Goal: Task Accomplishment & Management: Use online tool/utility

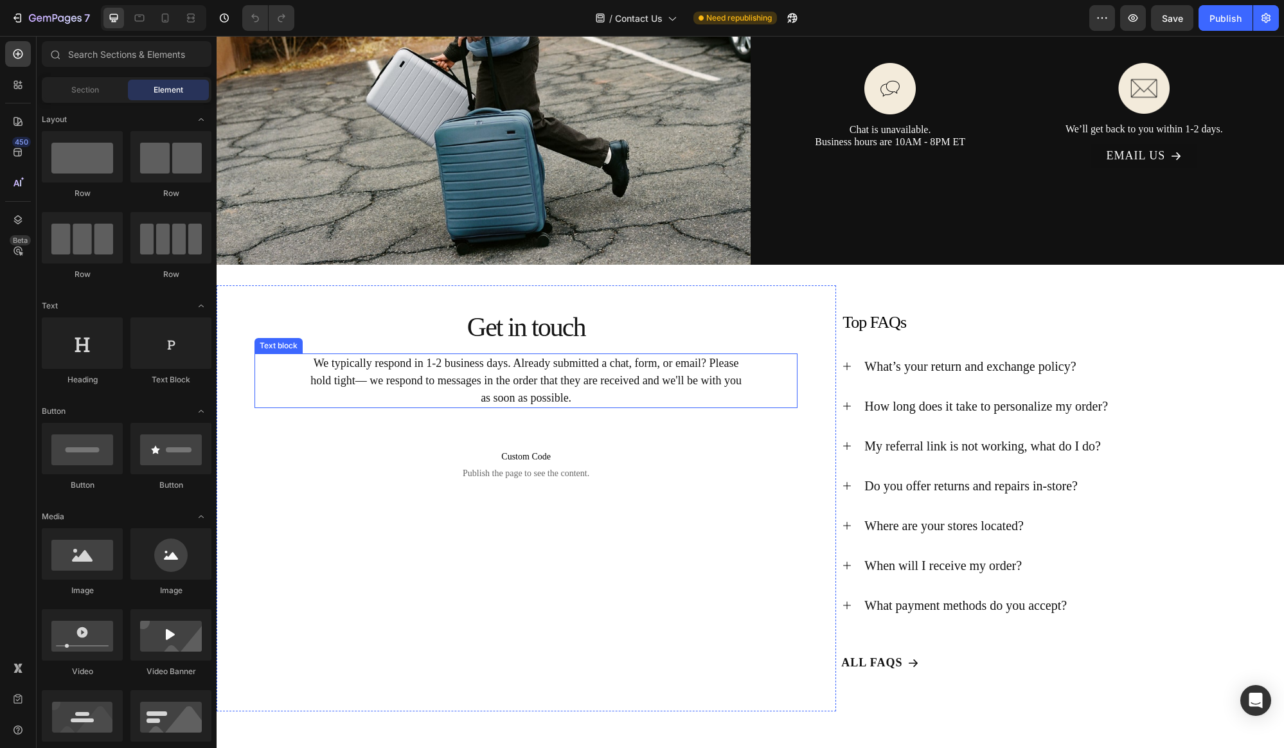
scroll to position [376, 0]
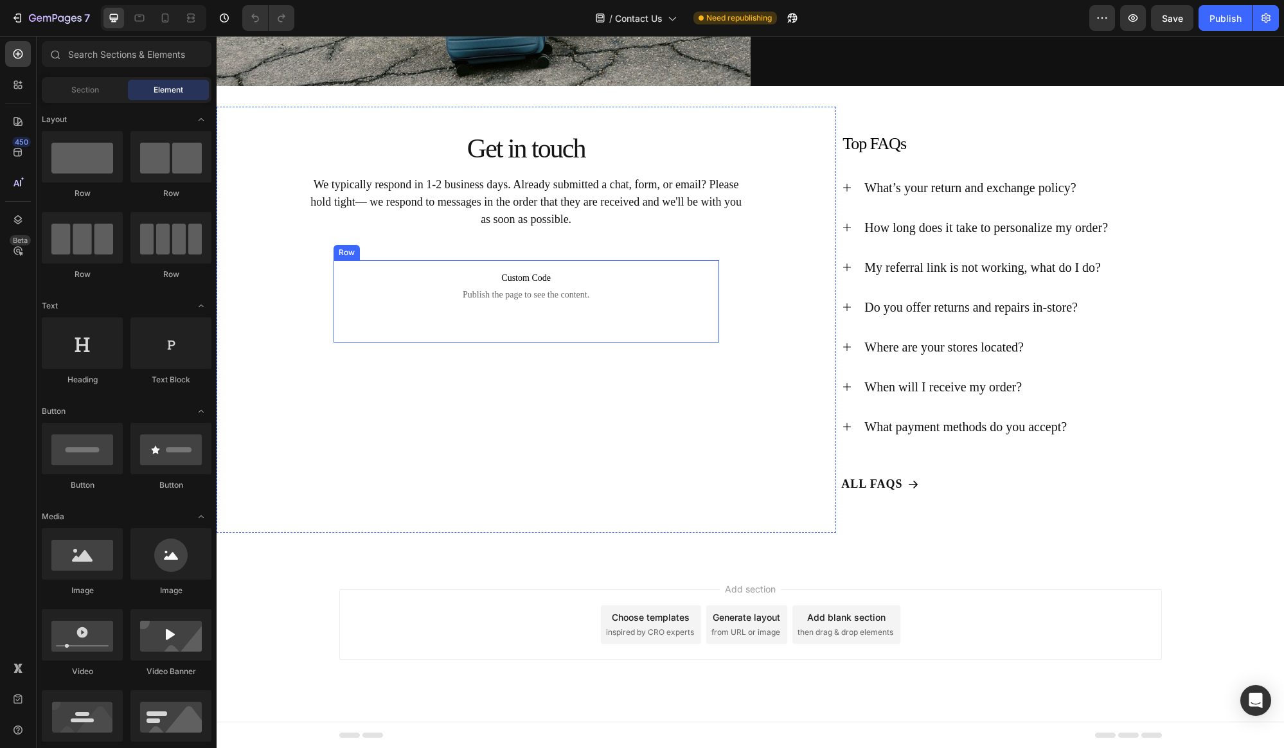
click at [439, 323] on div "Custom Code Publish the page to see the content. Custom Code" at bounding box center [525, 301] width 385 height 82
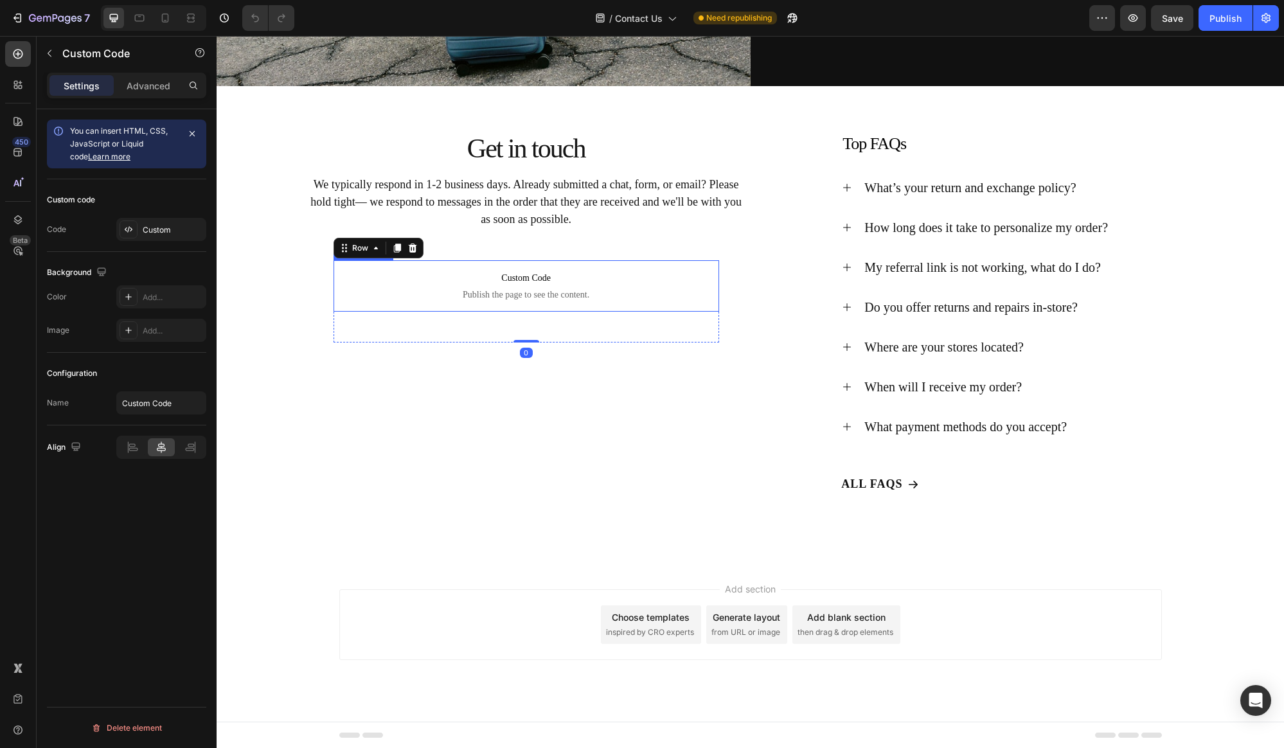
click at [425, 282] on span "Custom Code" at bounding box center [525, 277] width 385 height 15
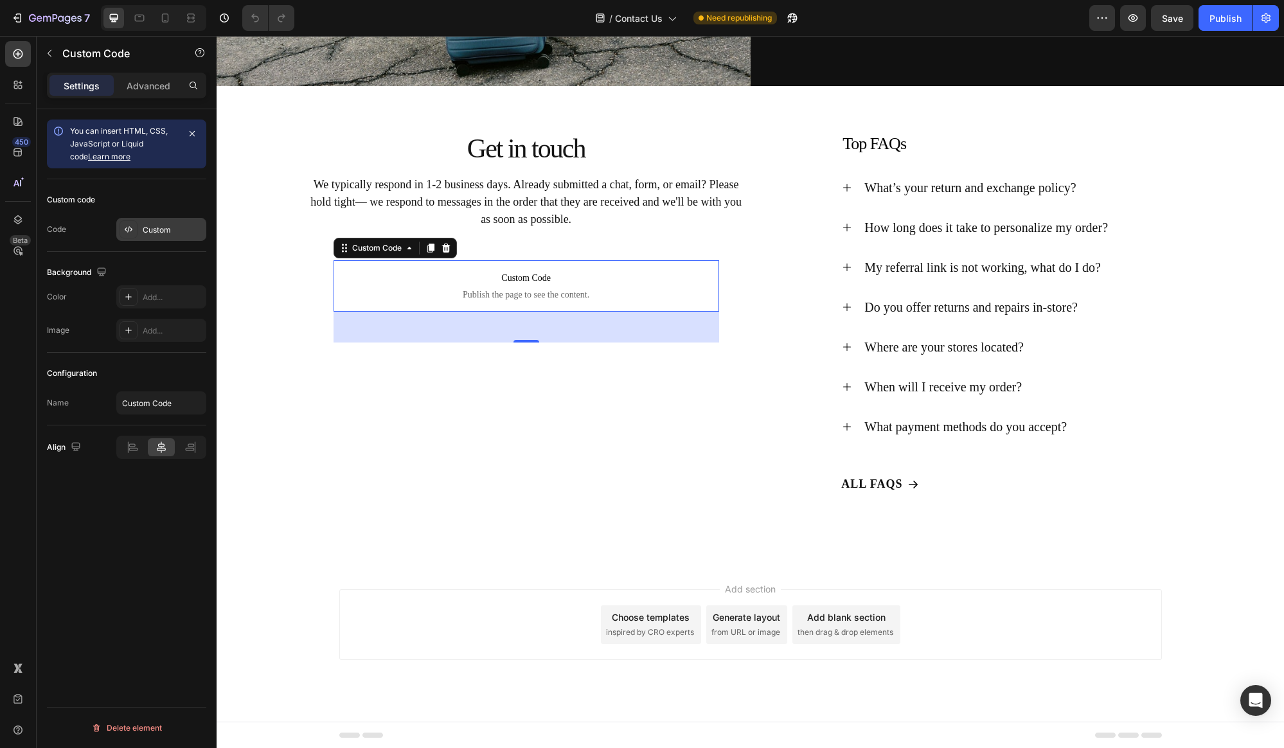
click at [154, 232] on div "Custom" at bounding box center [173, 230] width 60 height 12
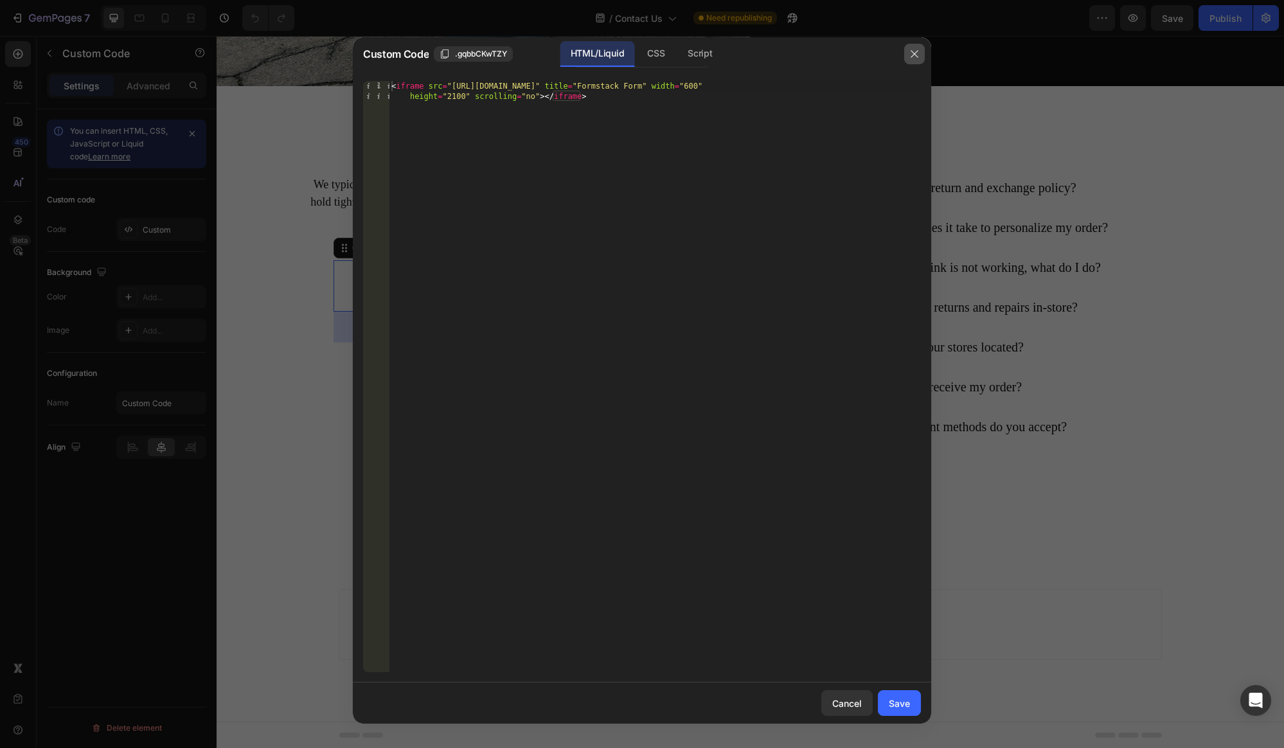
click at [919, 57] on icon "button" at bounding box center [914, 54] width 10 height 10
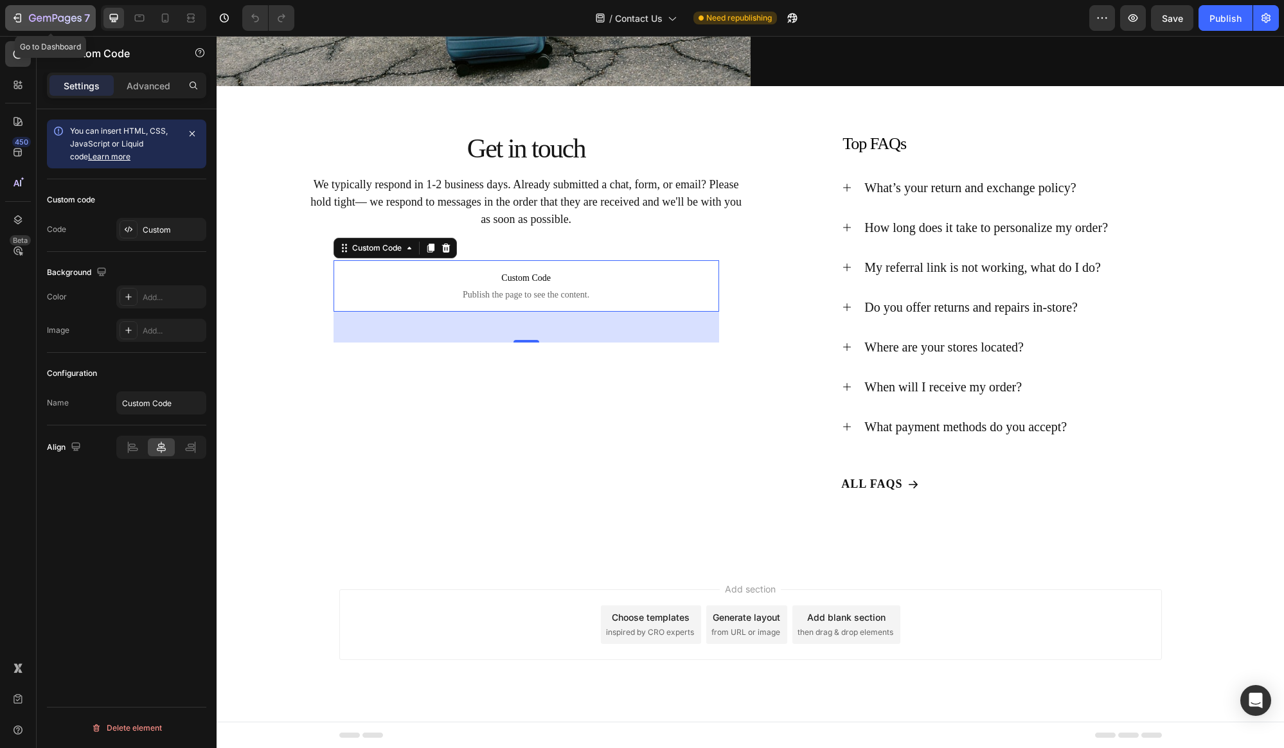
click at [31, 21] on icon "button" at bounding box center [55, 18] width 53 height 11
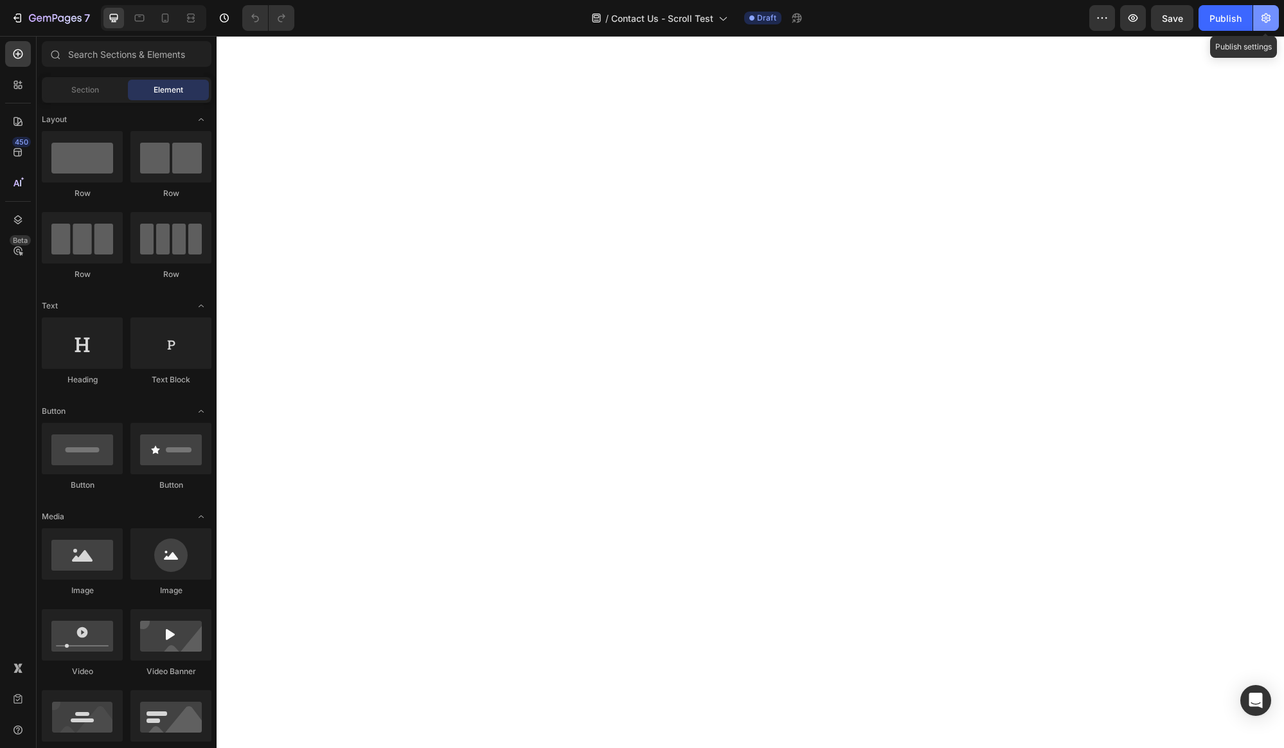
click at [1268, 26] on button "button" at bounding box center [1266, 18] width 26 height 26
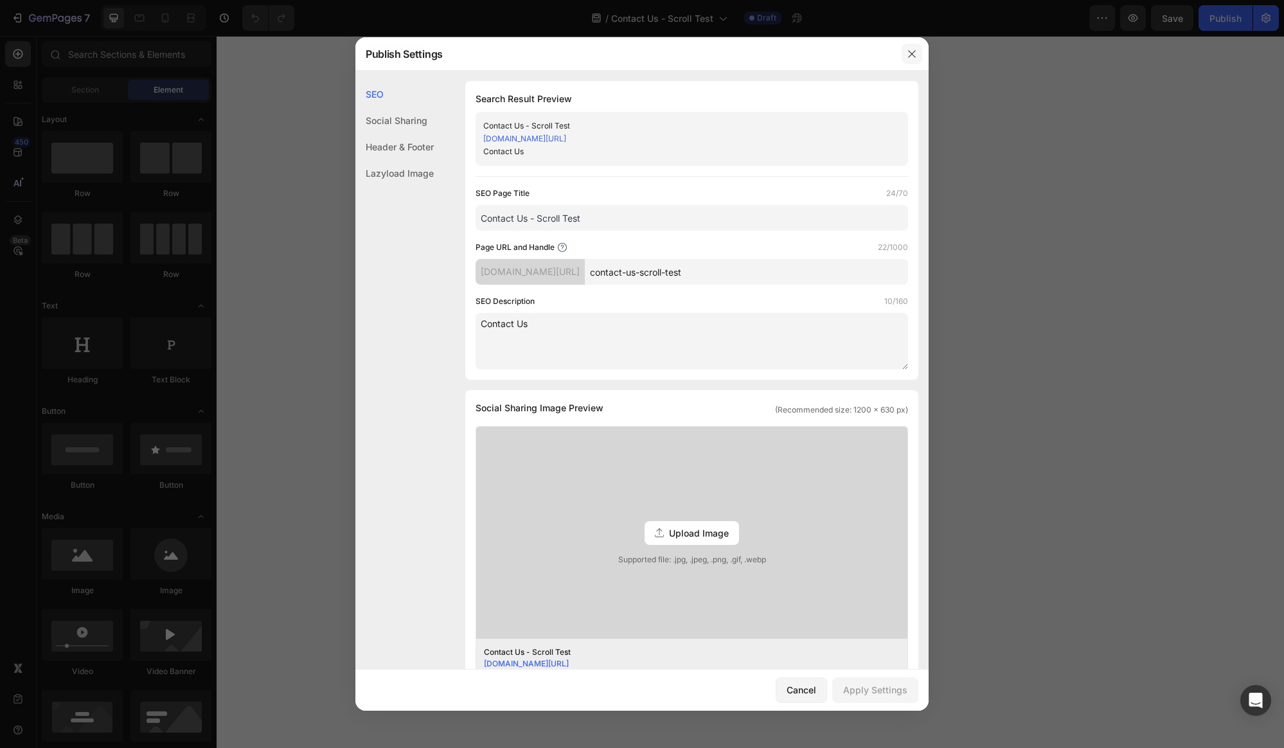
click at [914, 58] on icon "button" at bounding box center [911, 54] width 10 height 10
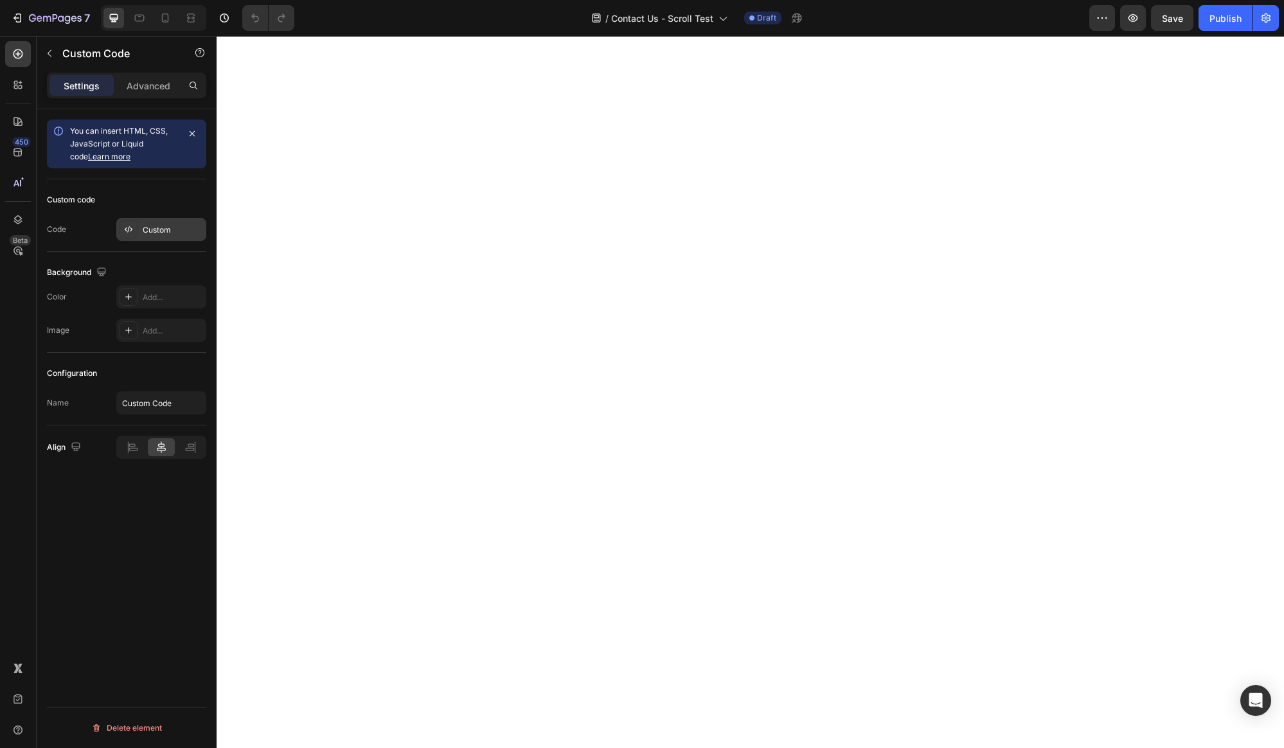
click at [151, 233] on div "Custom" at bounding box center [173, 230] width 60 height 12
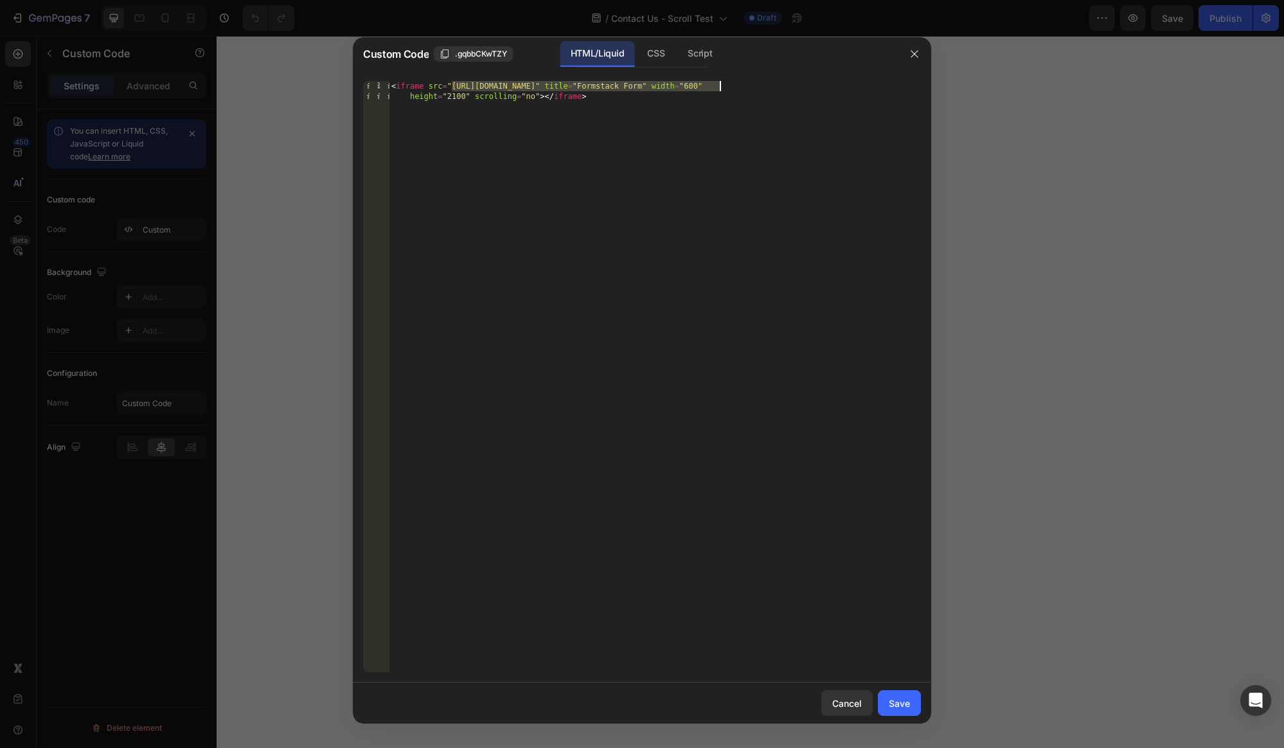
drag, startPoint x: 452, startPoint y: 88, endPoint x: 718, endPoint y: 86, distance: 266.0
click at [718, 86] on div "< iframe src = "[URL][DOMAIN_NAME]" title = "Formstack Form" width = "600" heig…" at bounding box center [655, 397] width 532 height 632
paste textarea "_test_form"
type textarea "<iframe src="[URL][DOMAIN_NAME]" title="Formstack Form" width="600" height="210…"
click at [899, 698] on div "Save" at bounding box center [898, 702] width 21 height 13
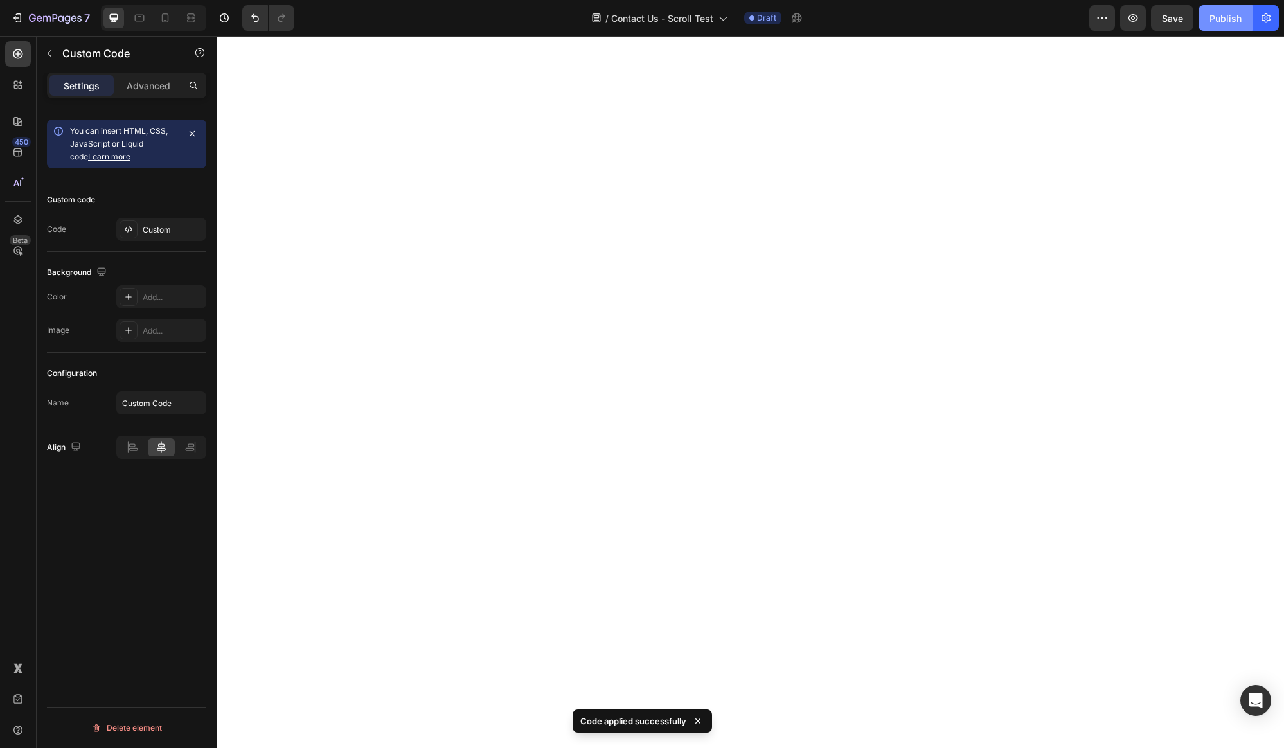
click at [1226, 22] on div "Publish" at bounding box center [1225, 18] width 32 height 13
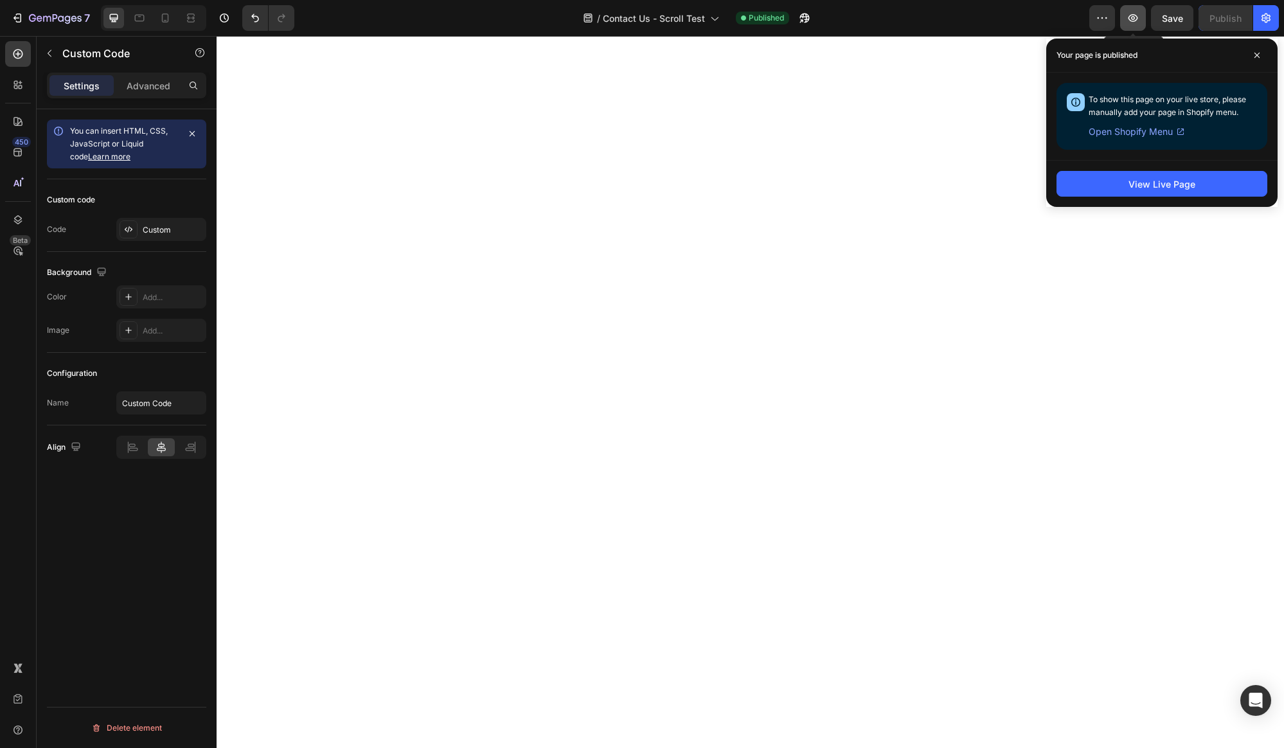
click at [1136, 17] on icon "button" at bounding box center [1133, 18] width 10 height 8
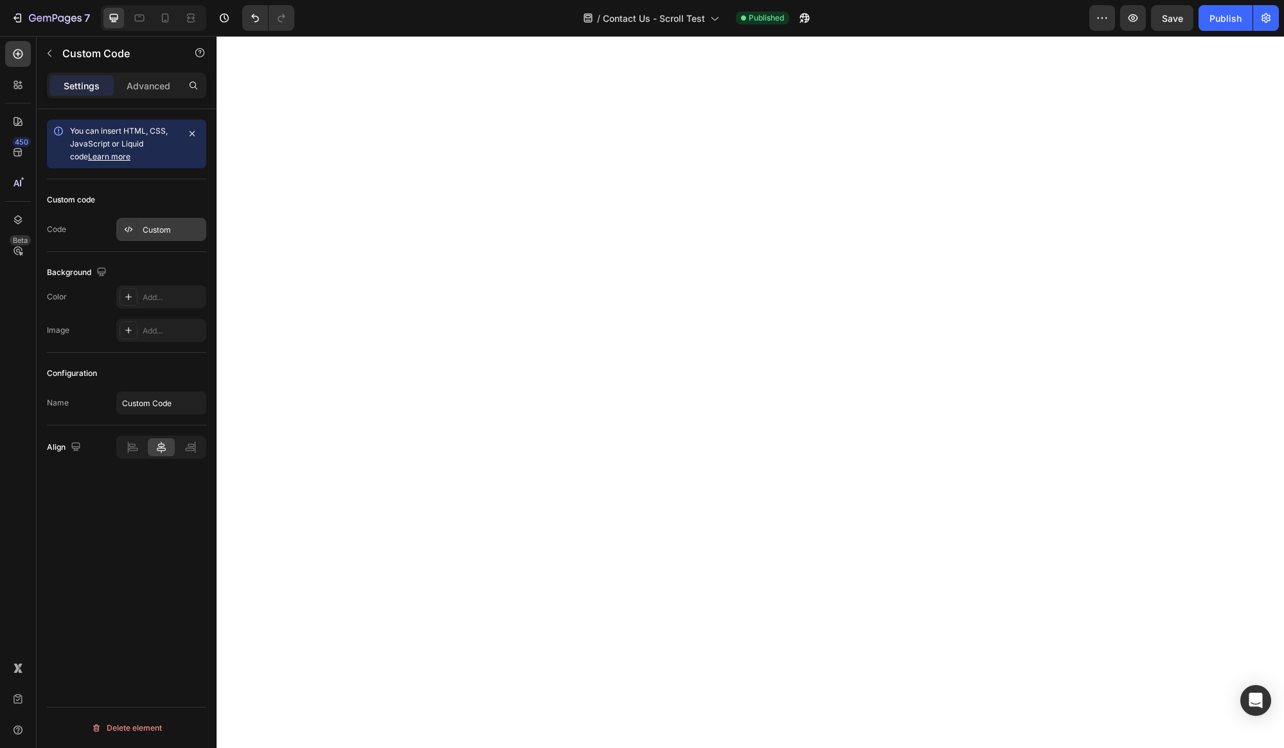
click at [152, 229] on div "Custom" at bounding box center [173, 230] width 60 height 12
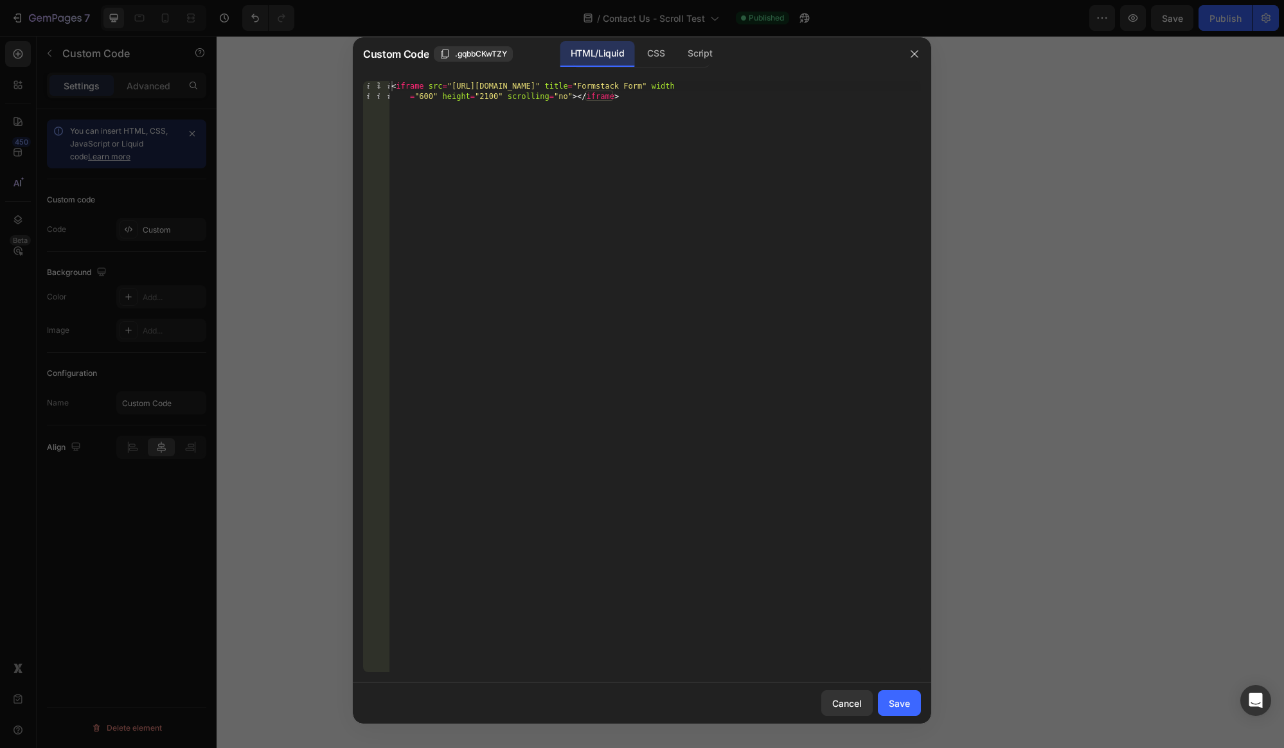
type textarea "<iframe src="[URL][DOMAIN_NAME]" title="Formstack Form" width="600" height="210…"
click at [692, 115] on div "< iframe src = "[URL][DOMAIN_NAME]" title = "Formstack Form" width = "600" heig…" at bounding box center [655, 397] width 532 height 632
click at [714, 57] on div "Script" at bounding box center [699, 54] width 45 height 26
click at [669, 98] on div "Insert the Javascript code to add interaction and animation to your content her…" at bounding box center [655, 387] width 532 height 612
paste textarea "});"
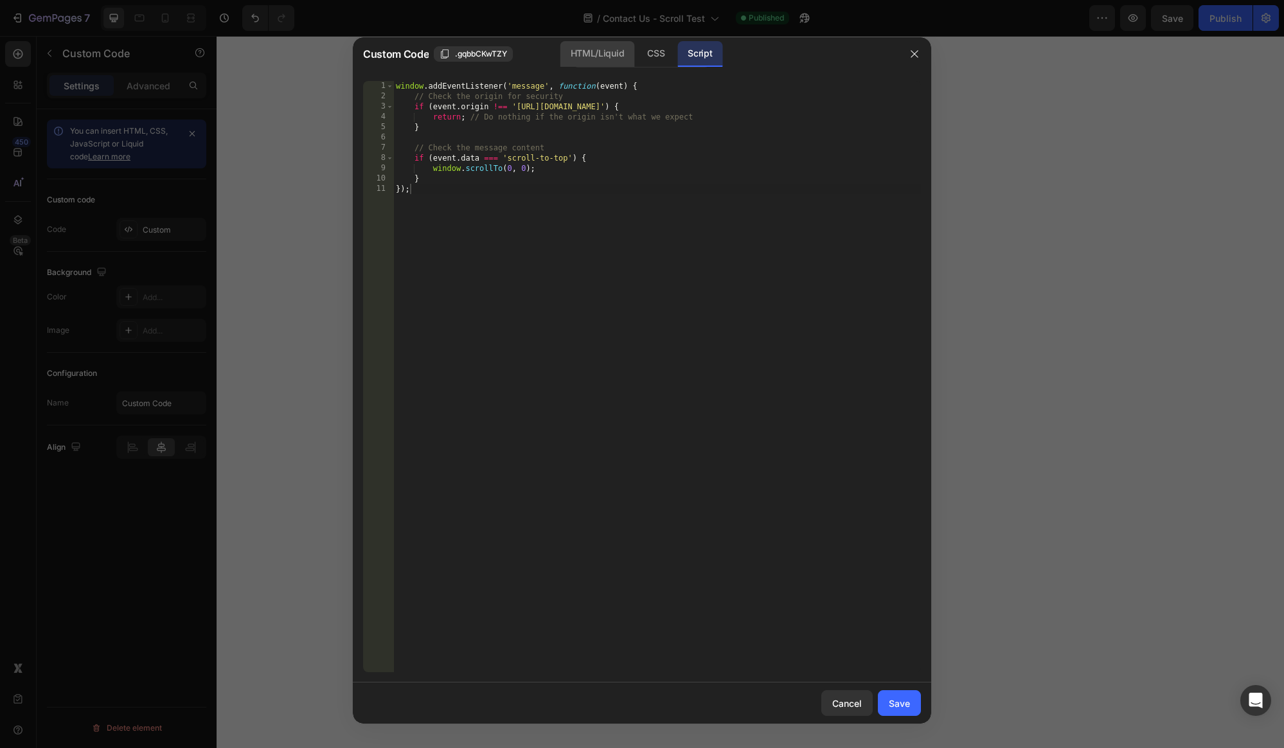
click at [637, 57] on div "HTML/Liquid" at bounding box center [656, 54] width 38 height 26
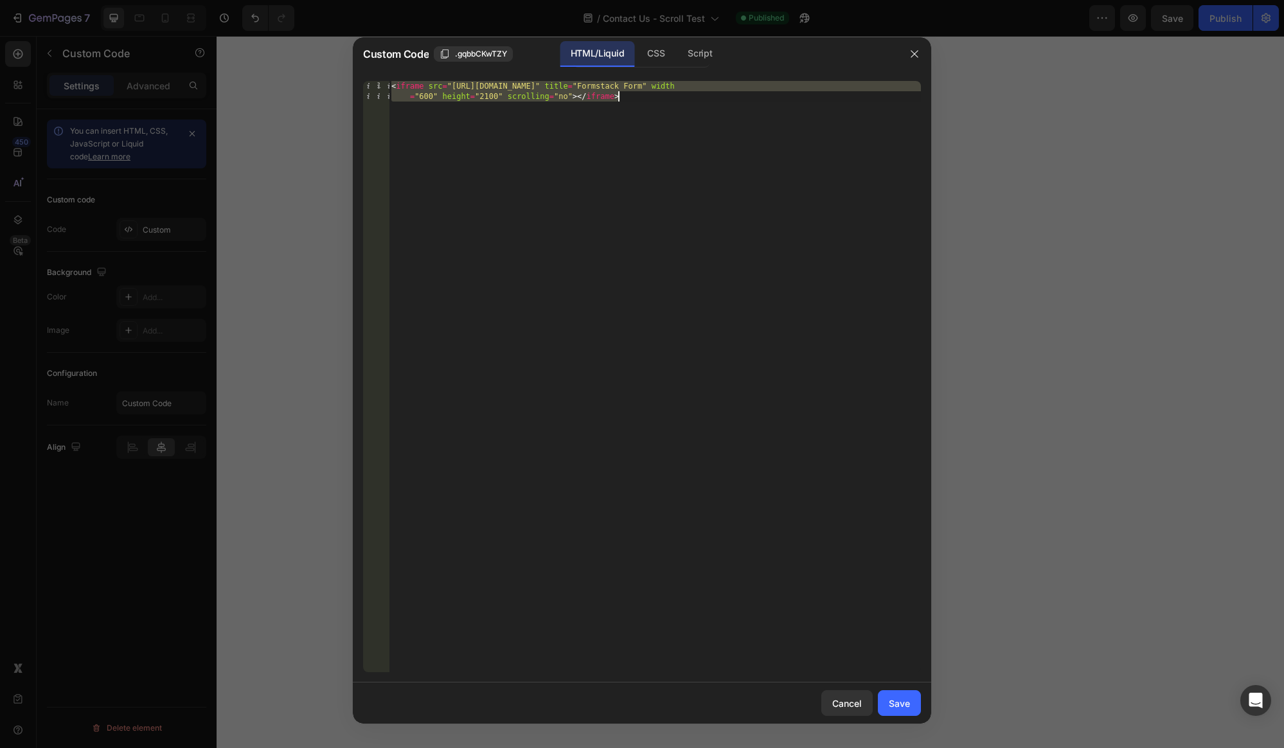
click at [559, 94] on div "< iframe src = "[URL][DOMAIN_NAME]" title = "Formstack Form" width = "600" heig…" at bounding box center [655, 397] width 532 height 632
drag, startPoint x: 491, startPoint y: 87, endPoint x: 479, endPoint y: 86, distance: 12.2
click at [499, 87] on div "< iframe src = "[URL][DOMAIN_NAME]" title = "Formstack Form" width = "600" heig…" at bounding box center [655, 397] width 532 height 632
drag, startPoint x: 452, startPoint y: 86, endPoint x: 619, endPoint y: 84, distance: 167.0
click at [619, 84] on div "< iframe src = "[URL][DOMAIN_NAME]" title = "Formstack Form" width = "600" heig…" at bounding box center [655, 397] width 532 height 632
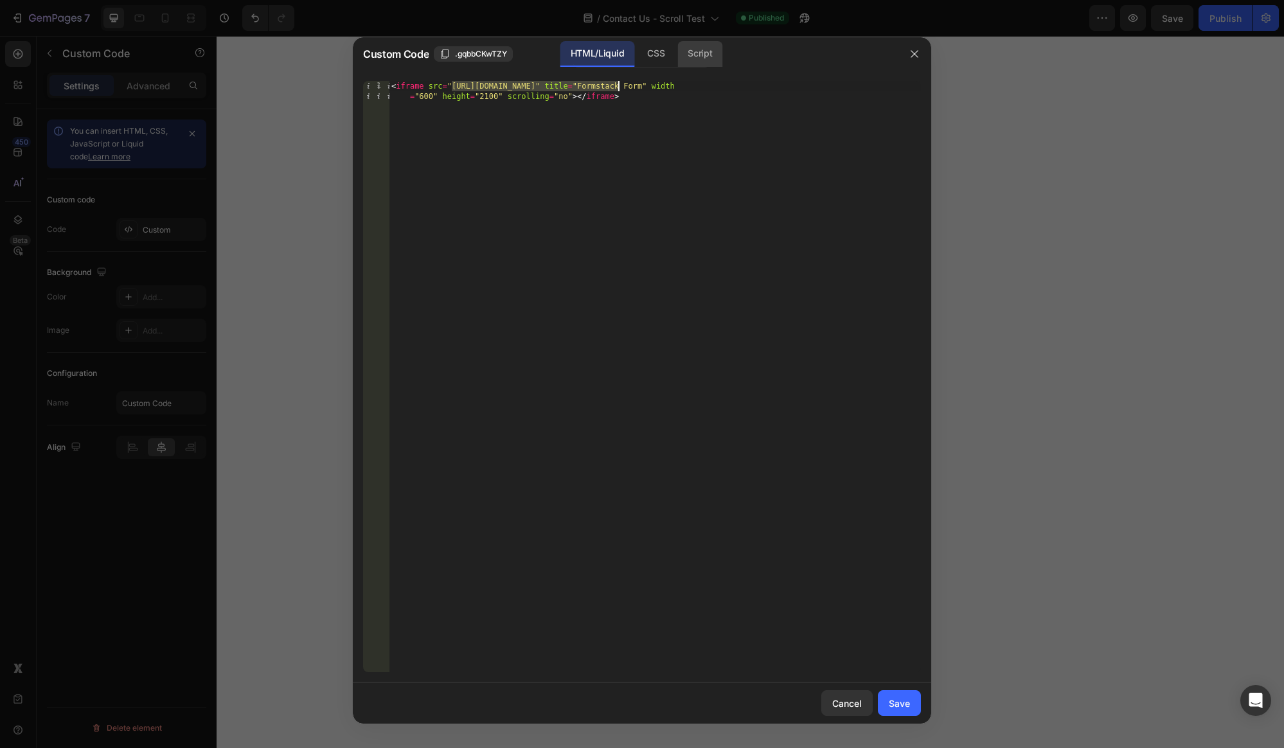
click at [705, 53] on div "Script" at bounding box center [699, 54] width 45 height 26
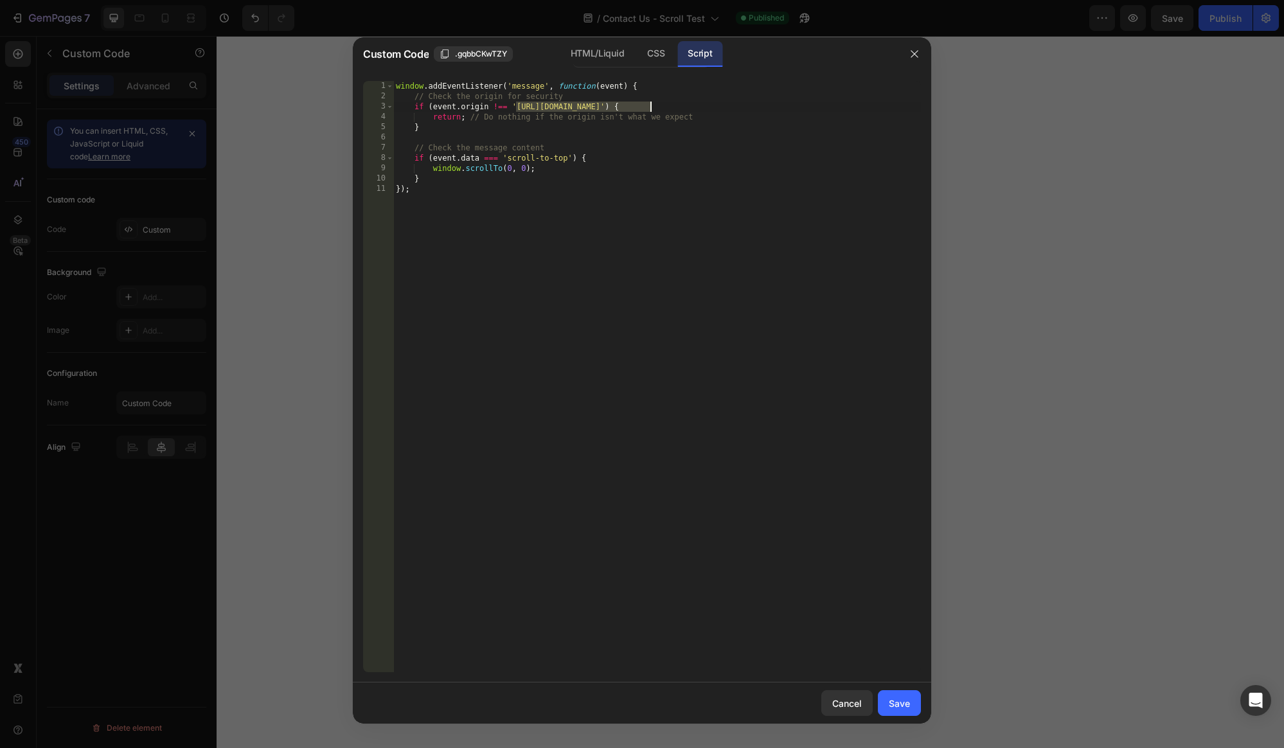
drag, startPoint x: 517, startPoint y: 104, endPoint x: 648, endPoint y: 105, distance: 131.1
click at [648, 105] on div "window . addEventListener ( 'message' , function ( event ) { // Check the origi…" at bounding box center [656, 387] width 527 height 612
paste textarea "jrskincdbaaway.formstack"
type textarea "if (event.origin !== '[URL][DOMAIN_NAME]') {"
click at [903, 696] on div "Save" at bounding box center [898, 702] width 21 height 13
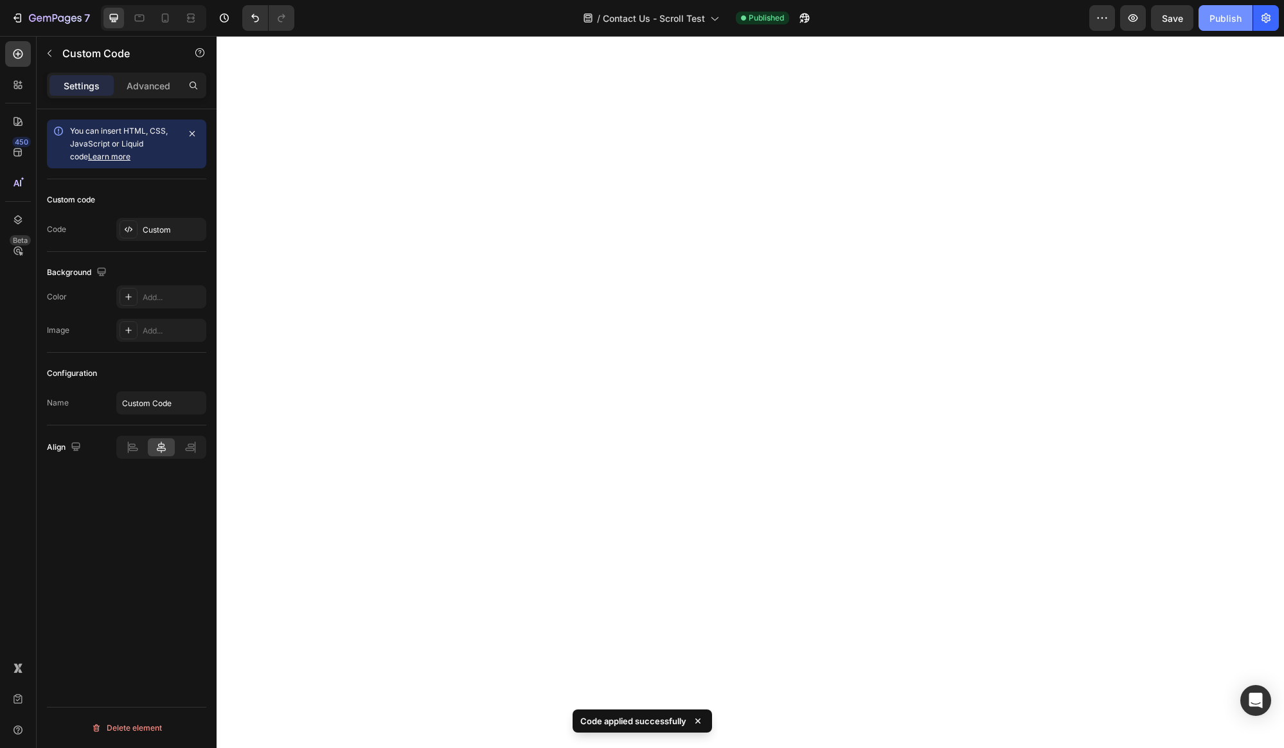
click at [1229, 26] on button "Publish" at bounding box center [1225, 18] width 54 height 26
